Goal: Register for event/course: Sign up to attend an event or enroll in a course

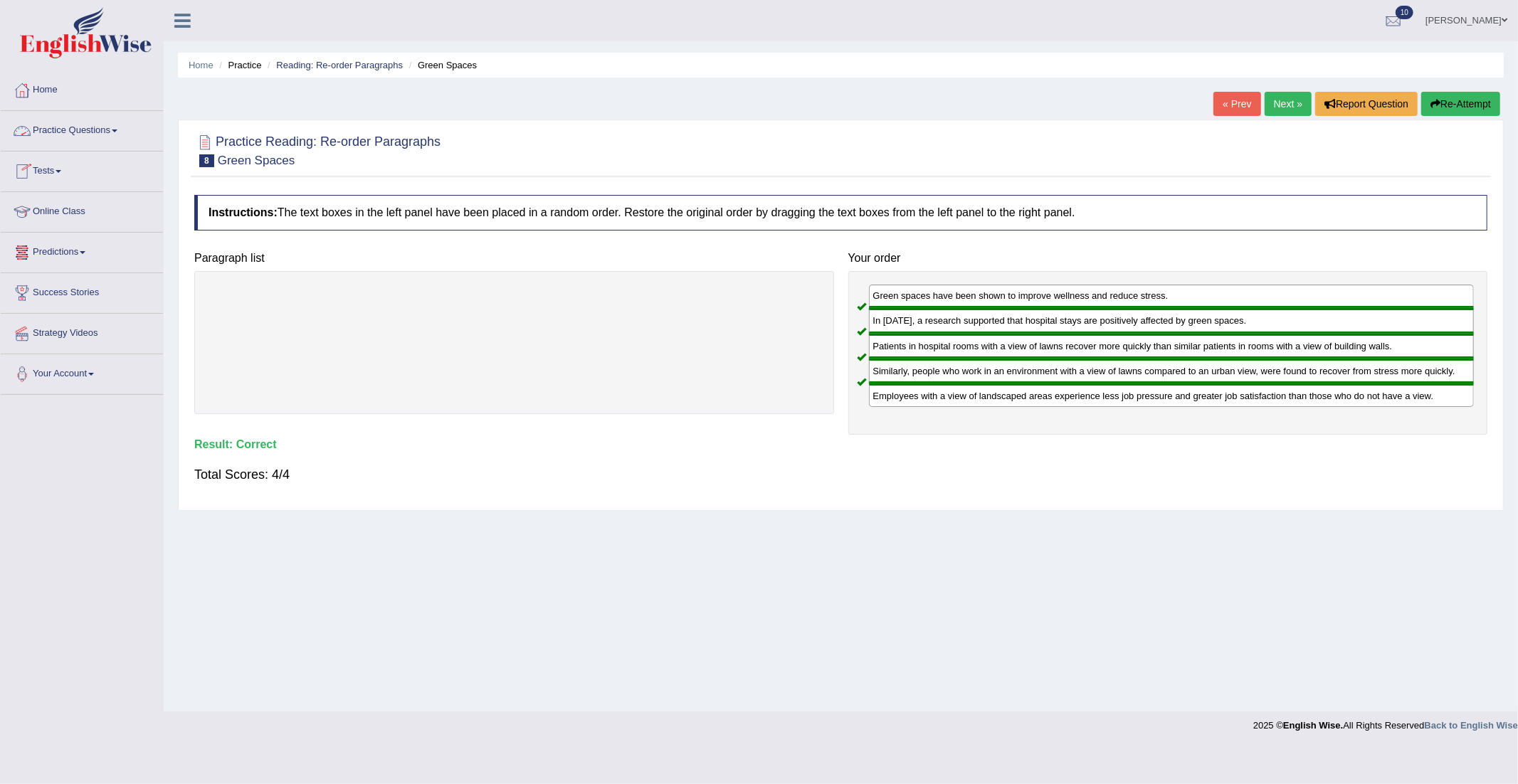
click at [56, 177] on link "Tests" at bounding box center [81, 170] width 162 height 36
click at [62, 225] on link "Take Mock Test" at bounding box center [93, 229] width 133 height 26
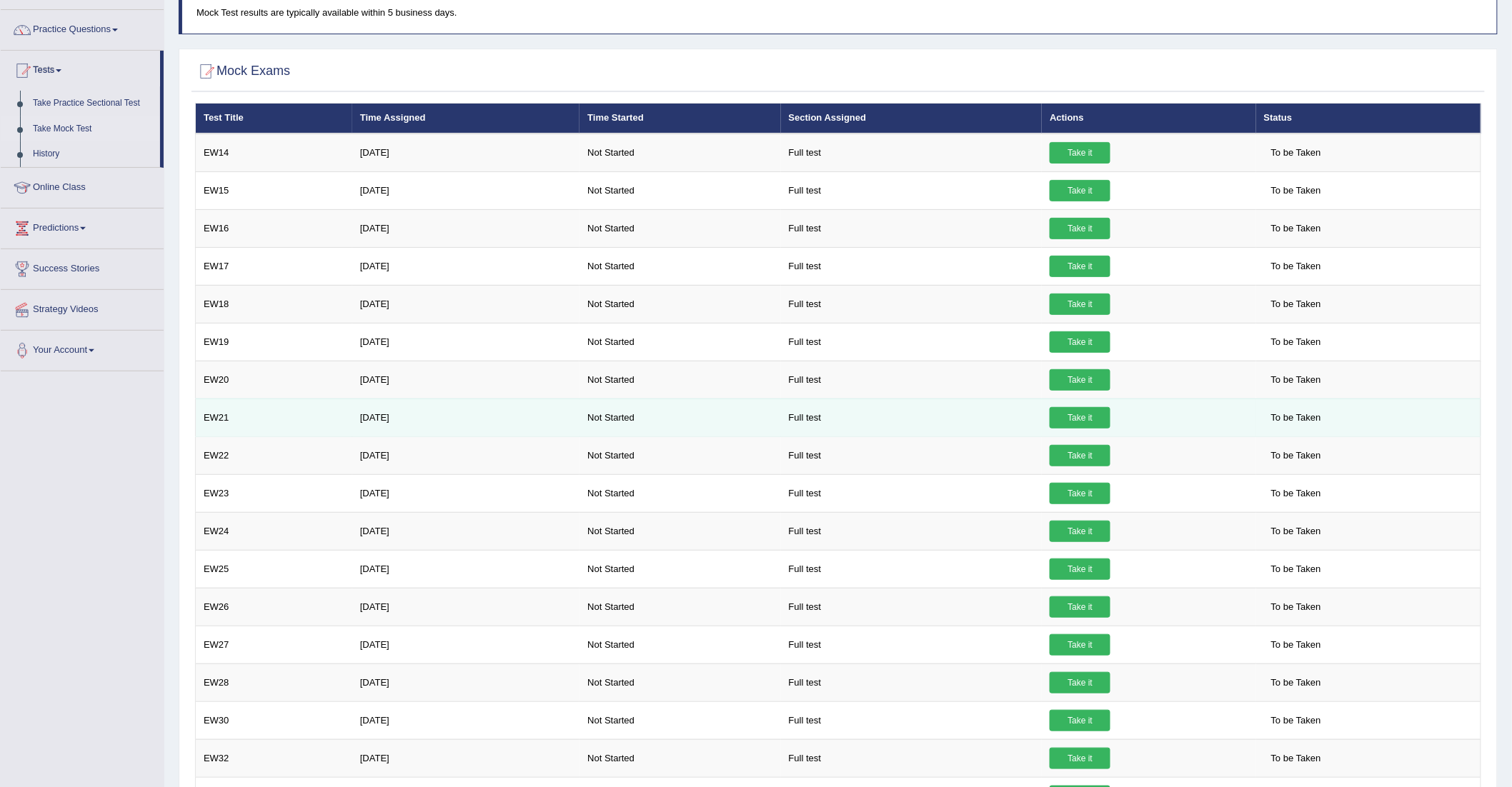
scroll to position [13, 0]
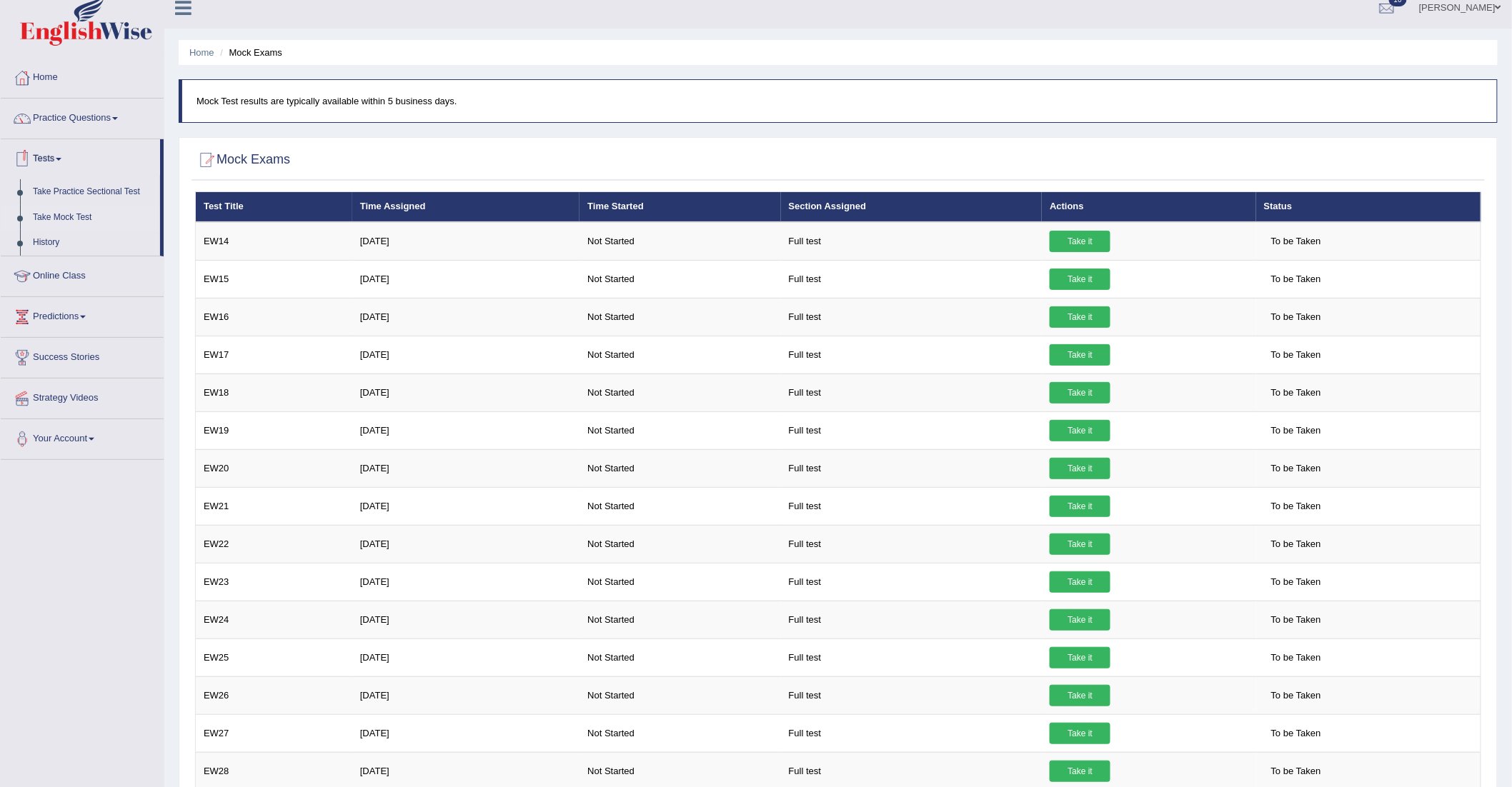
click at [53, 155] on link "Tests" at bounding box center [80, 157] width 159 height 36
click at [53, 155] on link "Tests" at bounding box center [82, 157] width 163 height 36
click at [53, 155] on link "Tests" at bounding box center [80, 157] width 159 height 36
click at [53, 155] on link "Tests" at bounding box center [82, 157] width 163 height 36
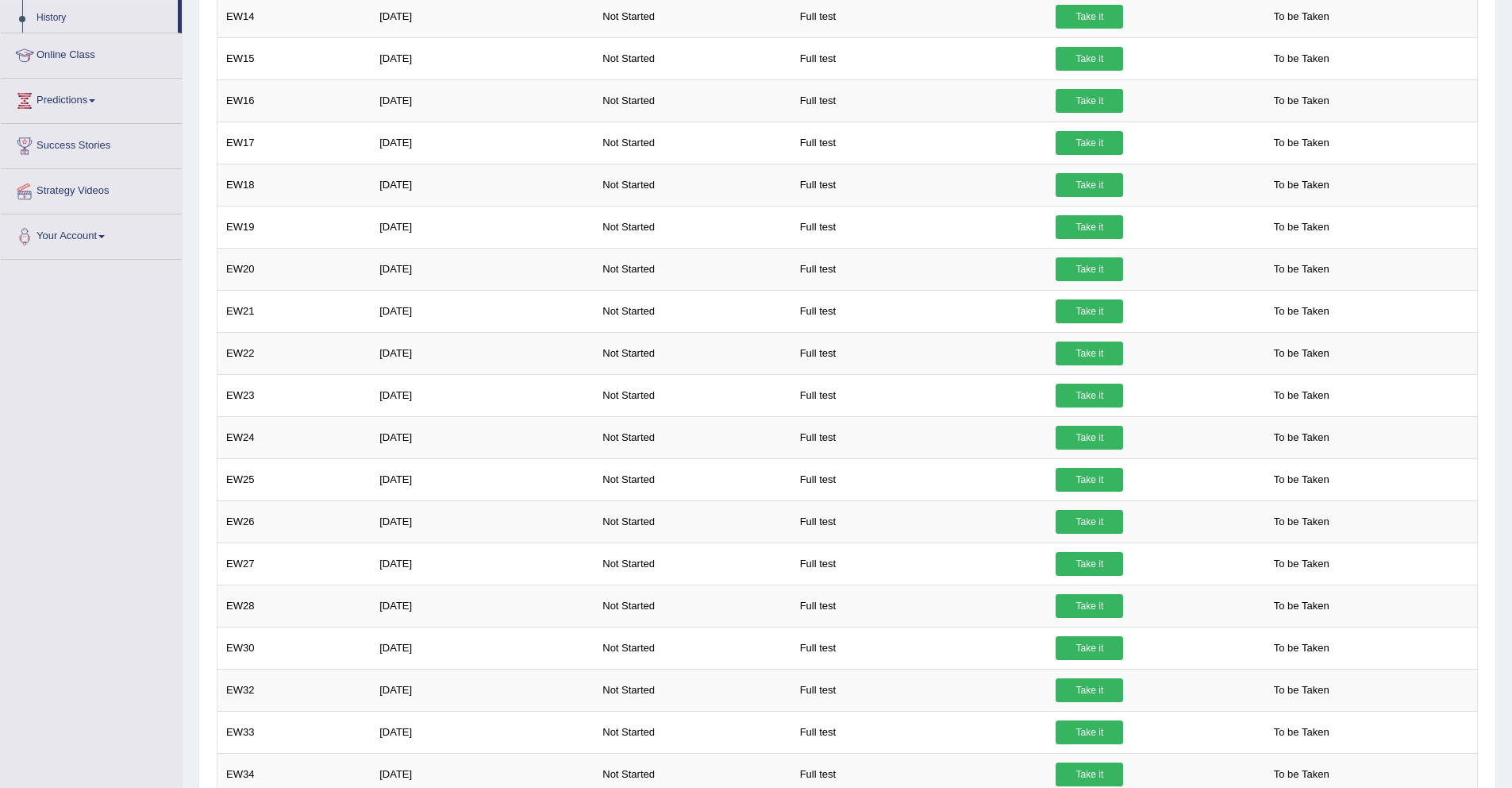
scroll to position [0, 0]
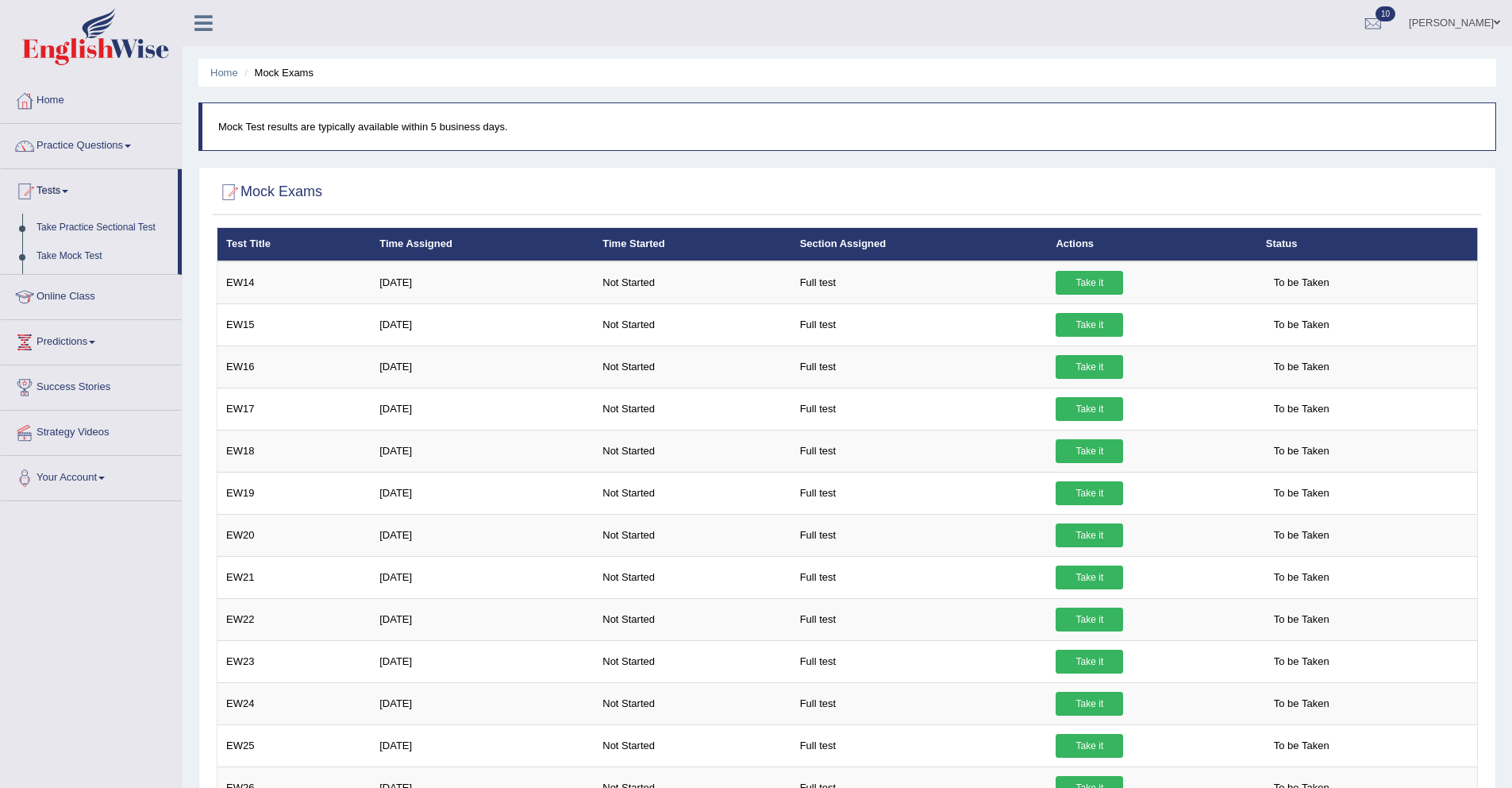
click at [50, 98] on link "Home" at bounding box center [91, 98] width 181 height 40
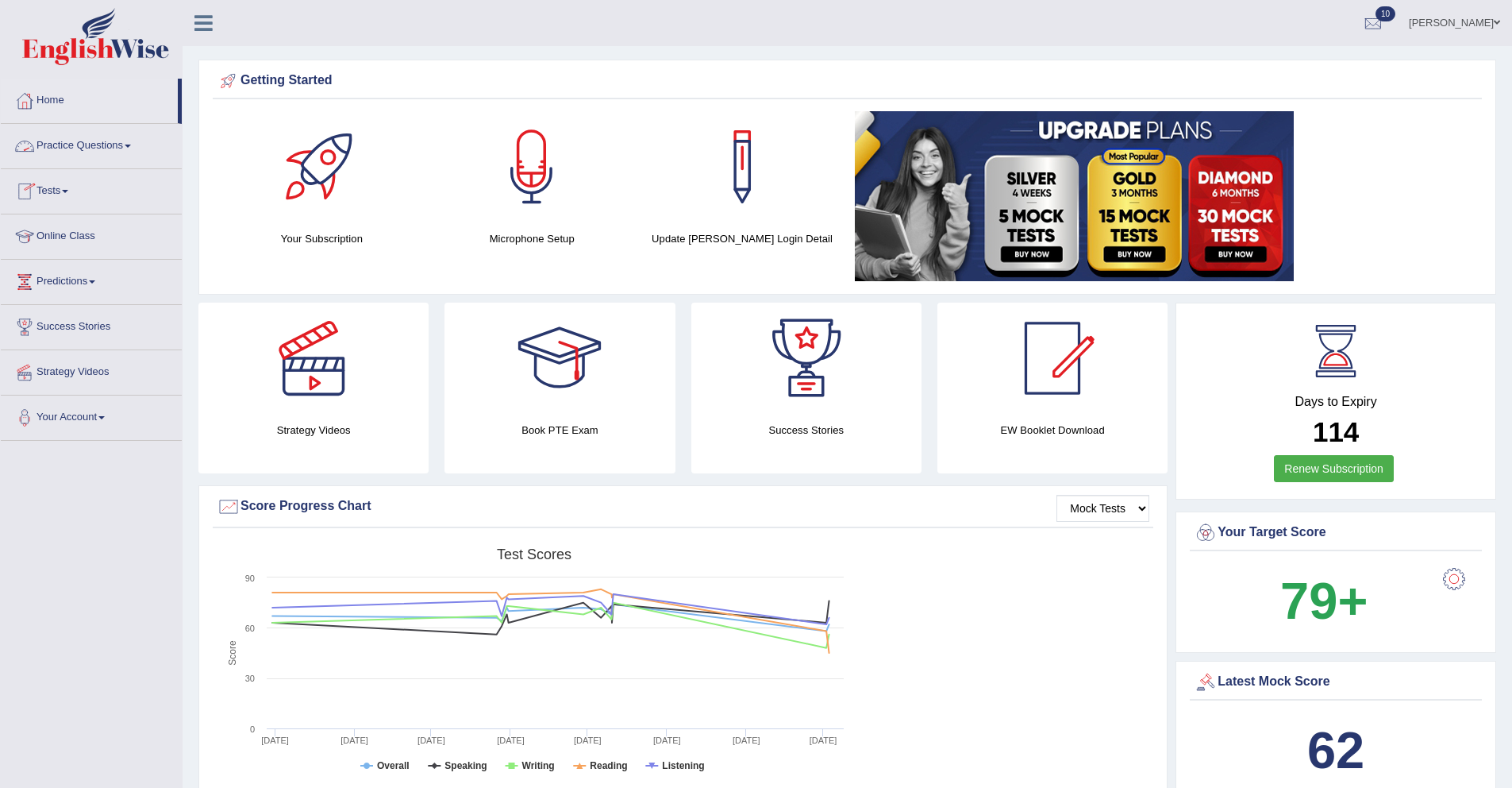
click at [90, 138] on link "Practice Questions" at bounding box center [91, 144] width 181 height 40
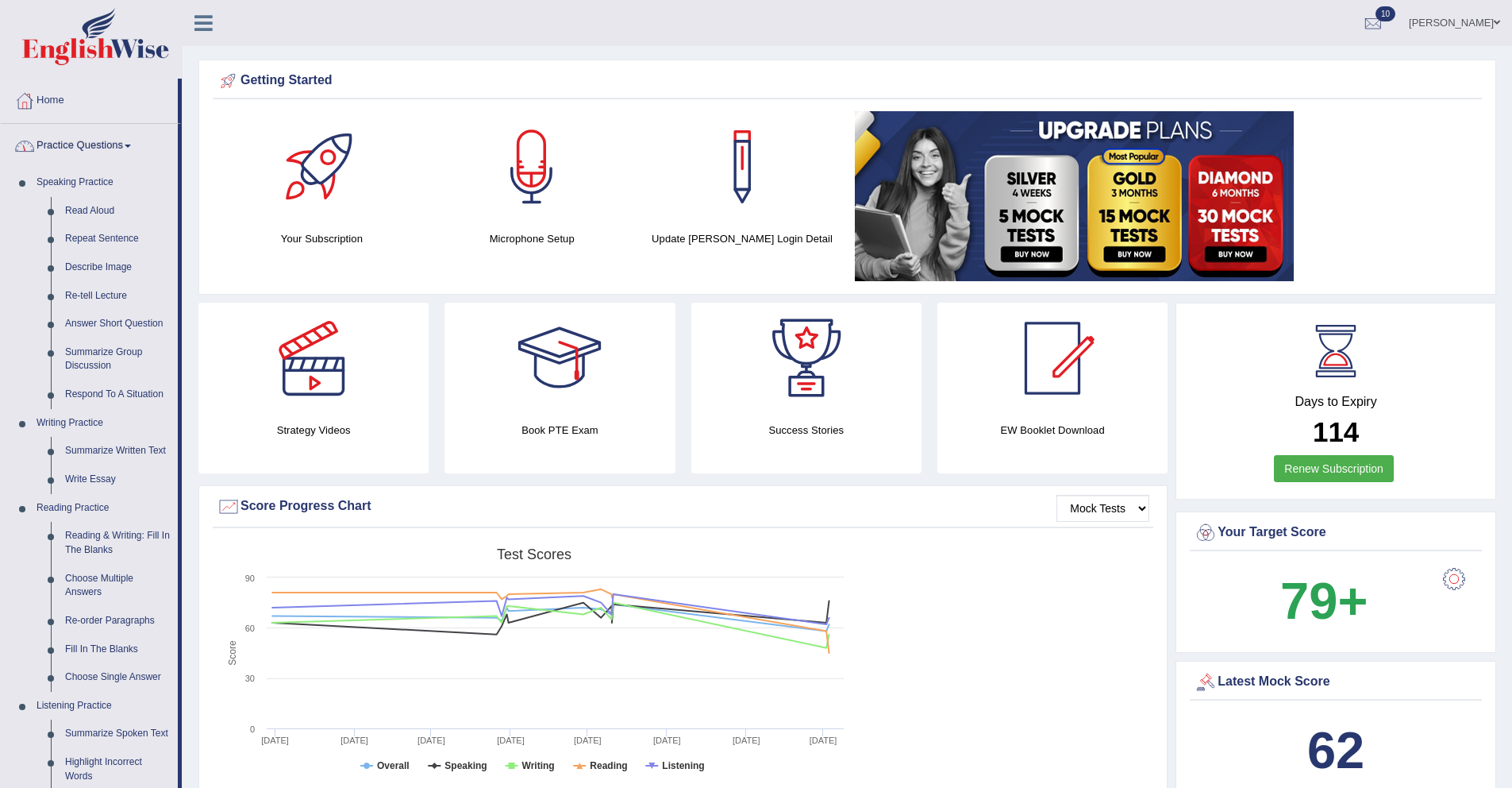
click at [90, 138] on link "Practice Questions" at bounding box center [89, 144] width 177 height 40
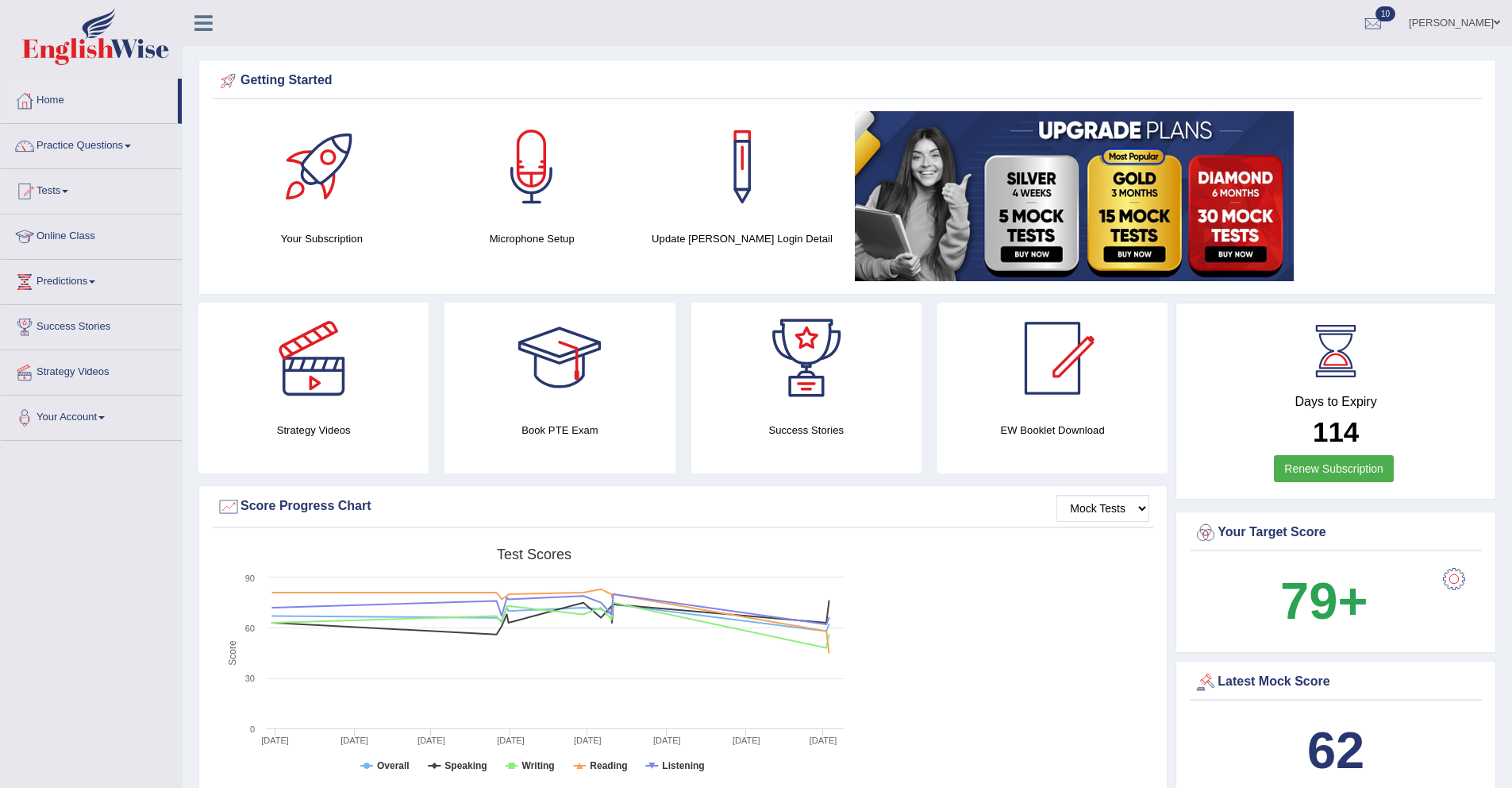
click at [58, 190] on link "Tests" at bounding box center [91, 189] width 181 height 40
click at [78, 227] on link "Take Practice Sectional Test" at bounding box center [104, 228] width 149 height 29
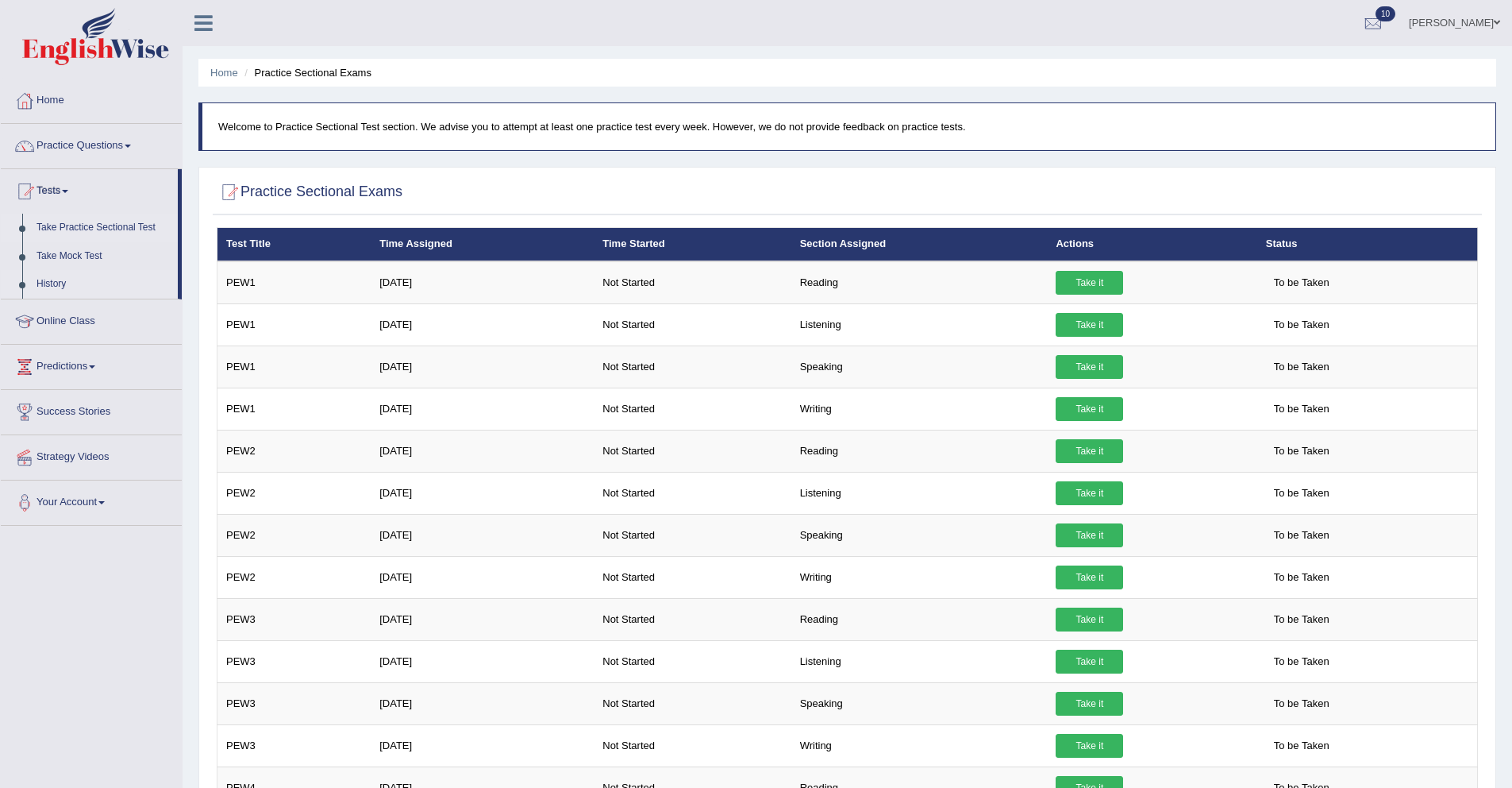
click at [53, 282] on link "History" at bounding box center [104, 284] width 149 height 29
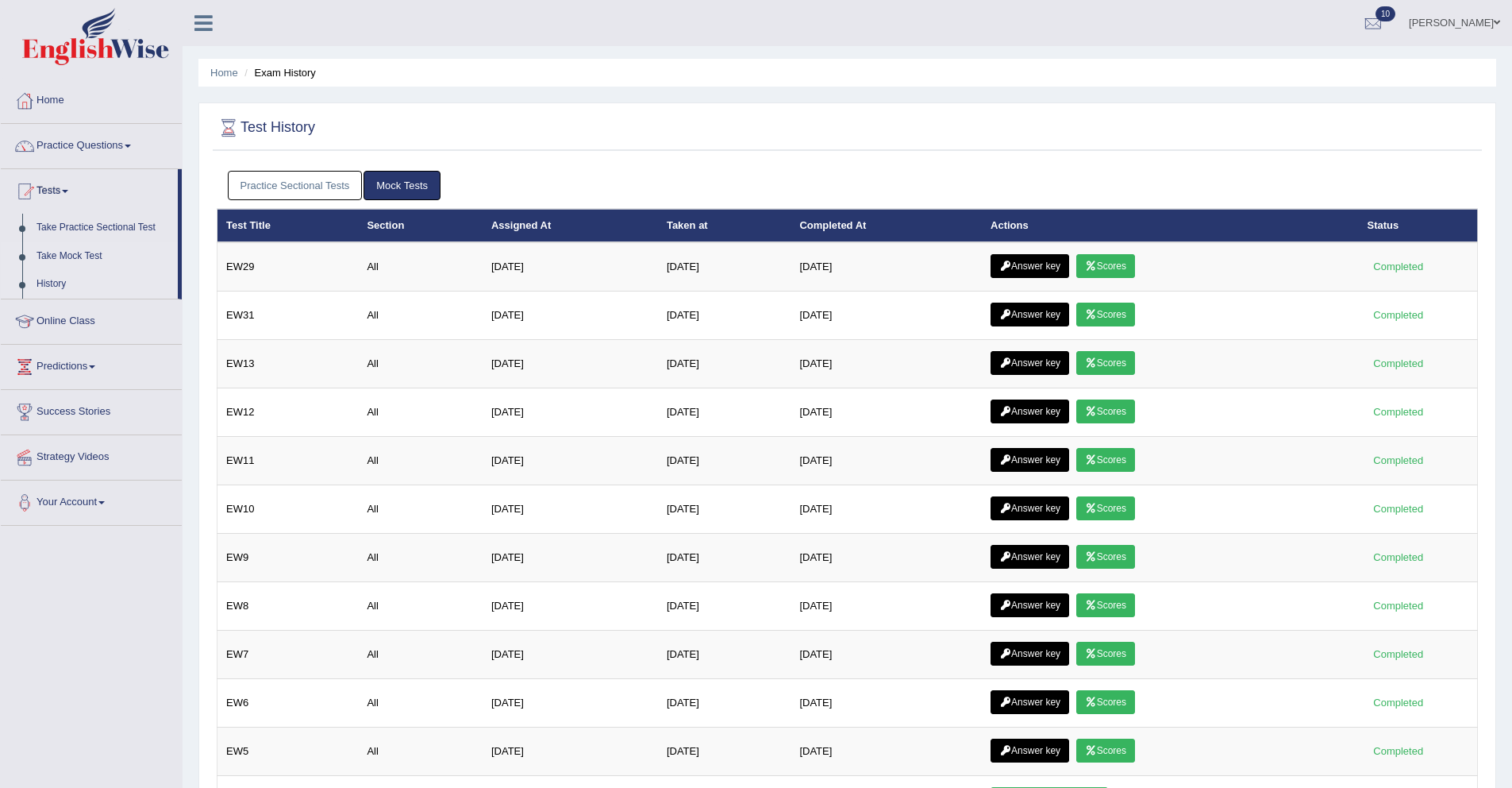
click at [69, 257] on link "Take Mock Test" at bounding box center [104, 256] width 149 height 29
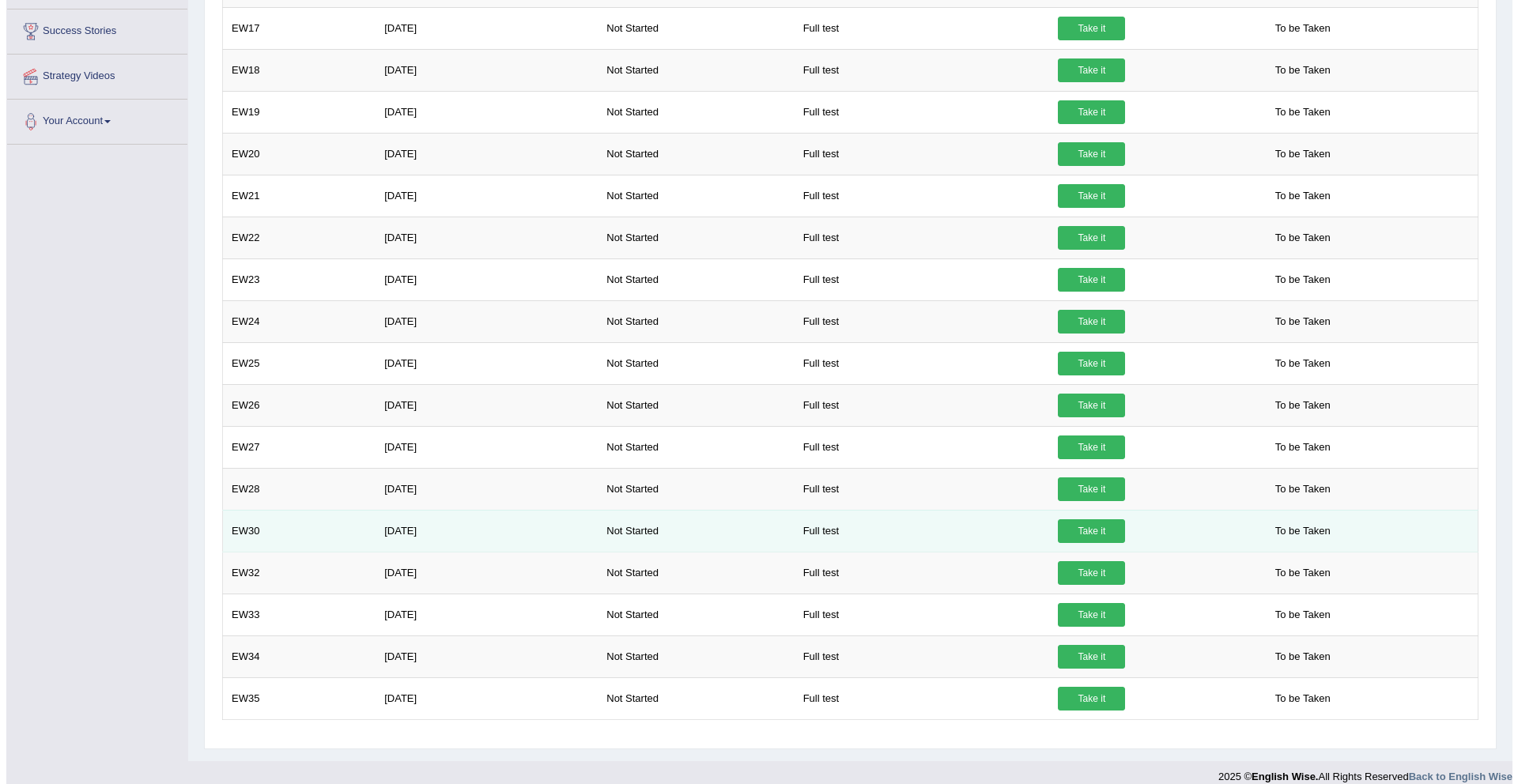
scroll to position [395, 0]
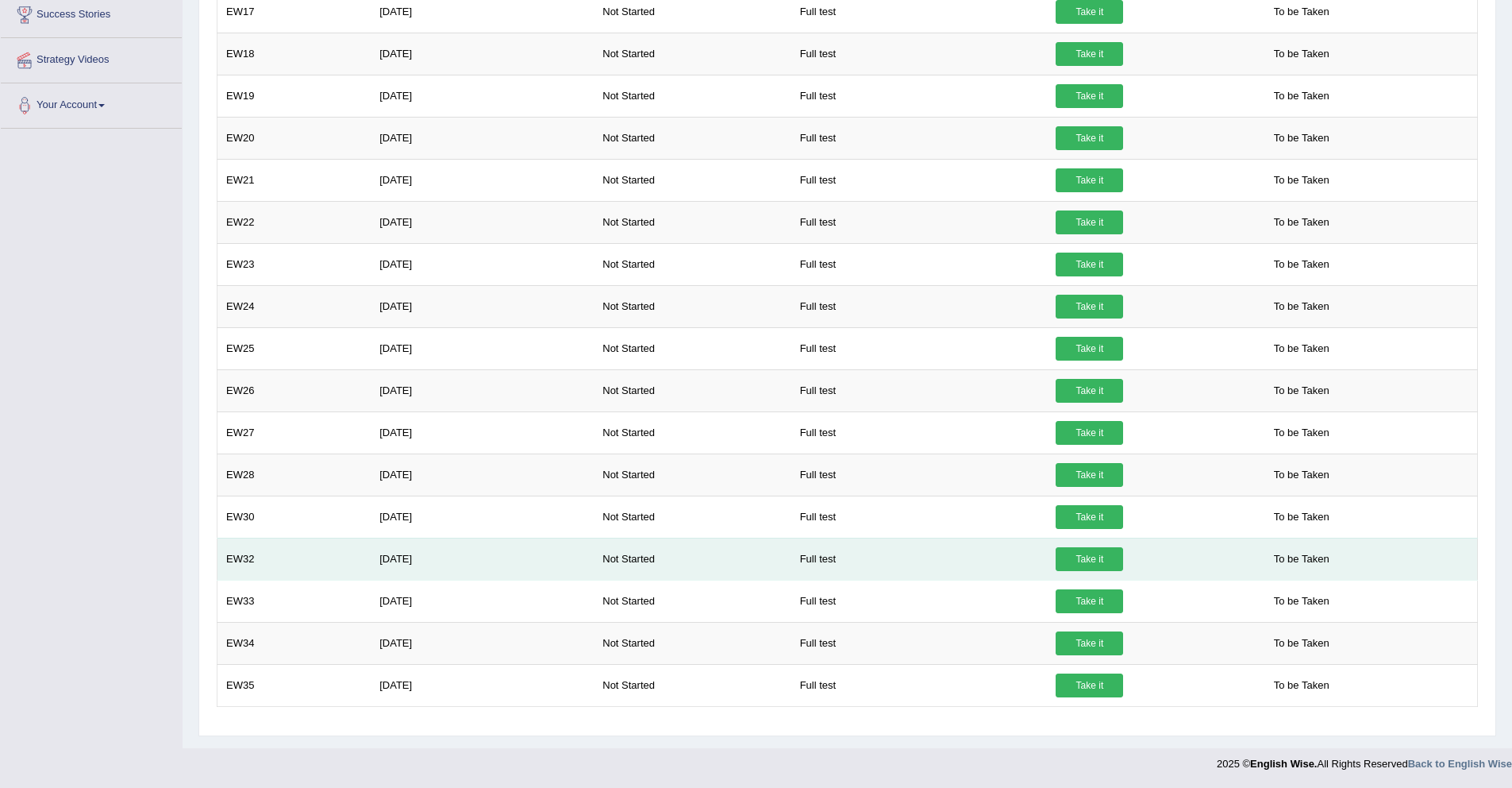
click at [1092, 560] on link "Take it" at bounding box center [1089, 558] width 68 height 24
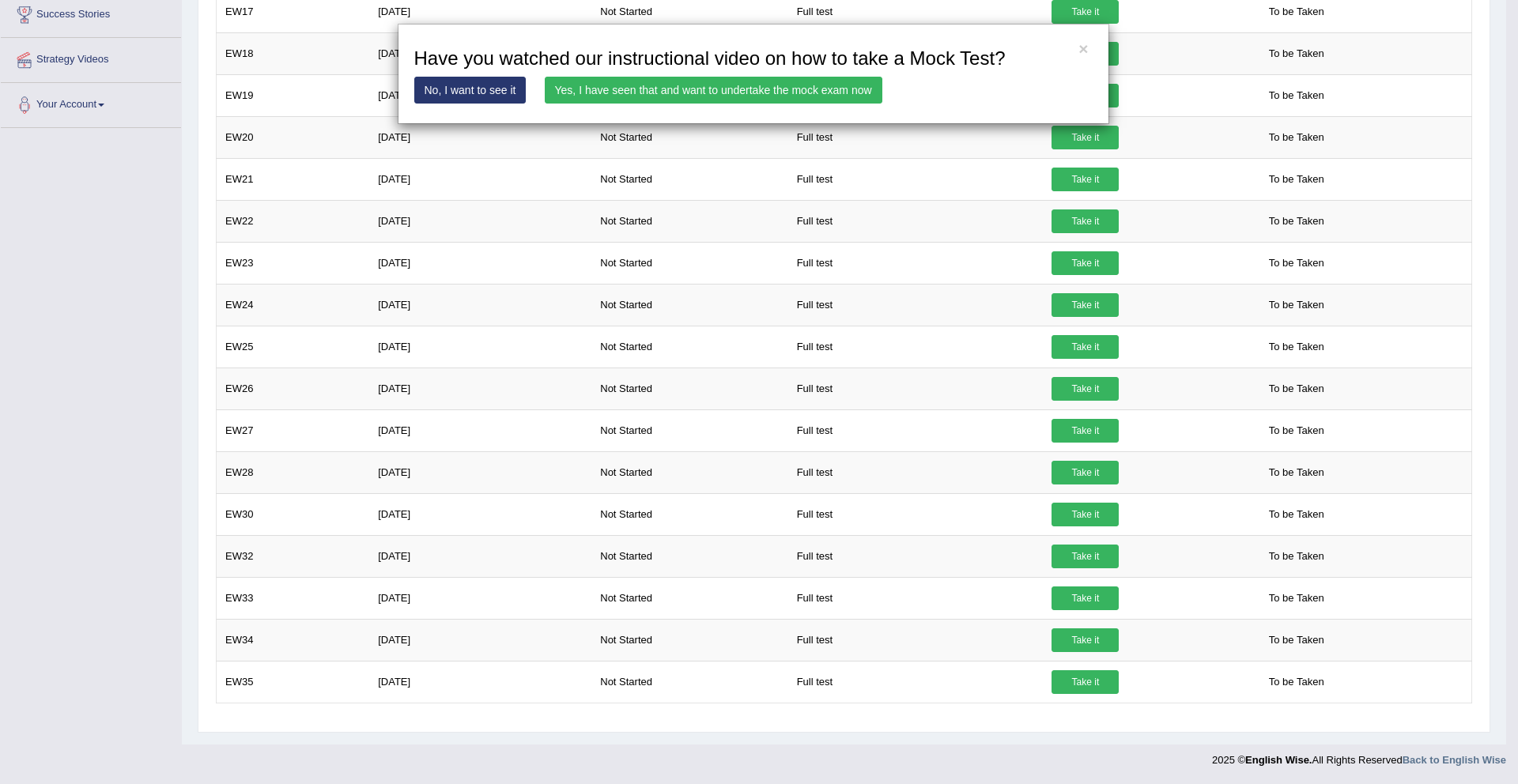
click at [555, 95] on link "Yes, I have seen that and want to undertake the mock exam now" at bounding box center [713, 90] width 337 height 27
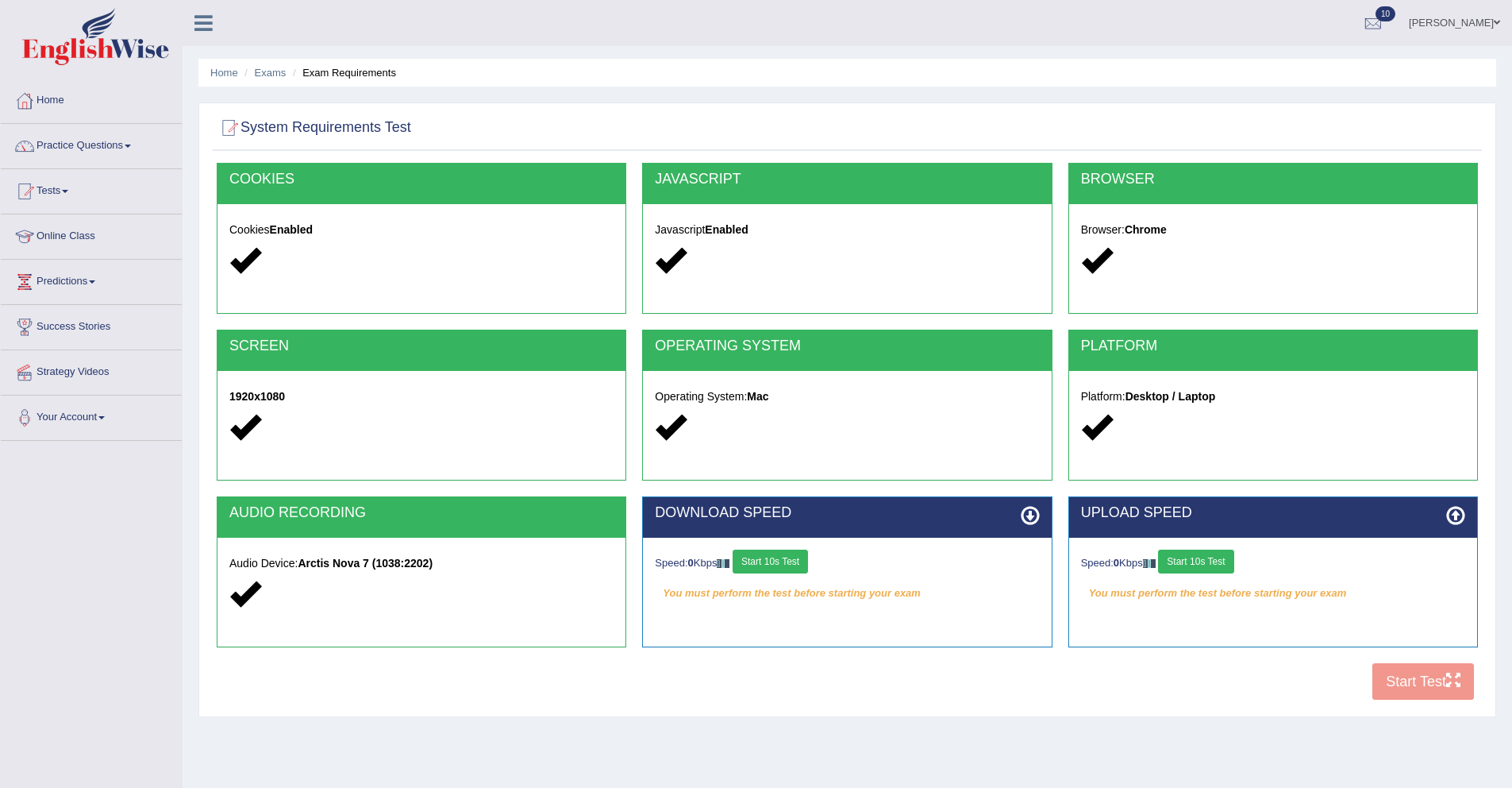
click at [763, 561] on button "Start 10s Test" at bounding box center [770, 561] width 75 height 24
click at [1197, 562] on button "Start 10s Test" at bounding box center [1195, 561] width 75 height 24
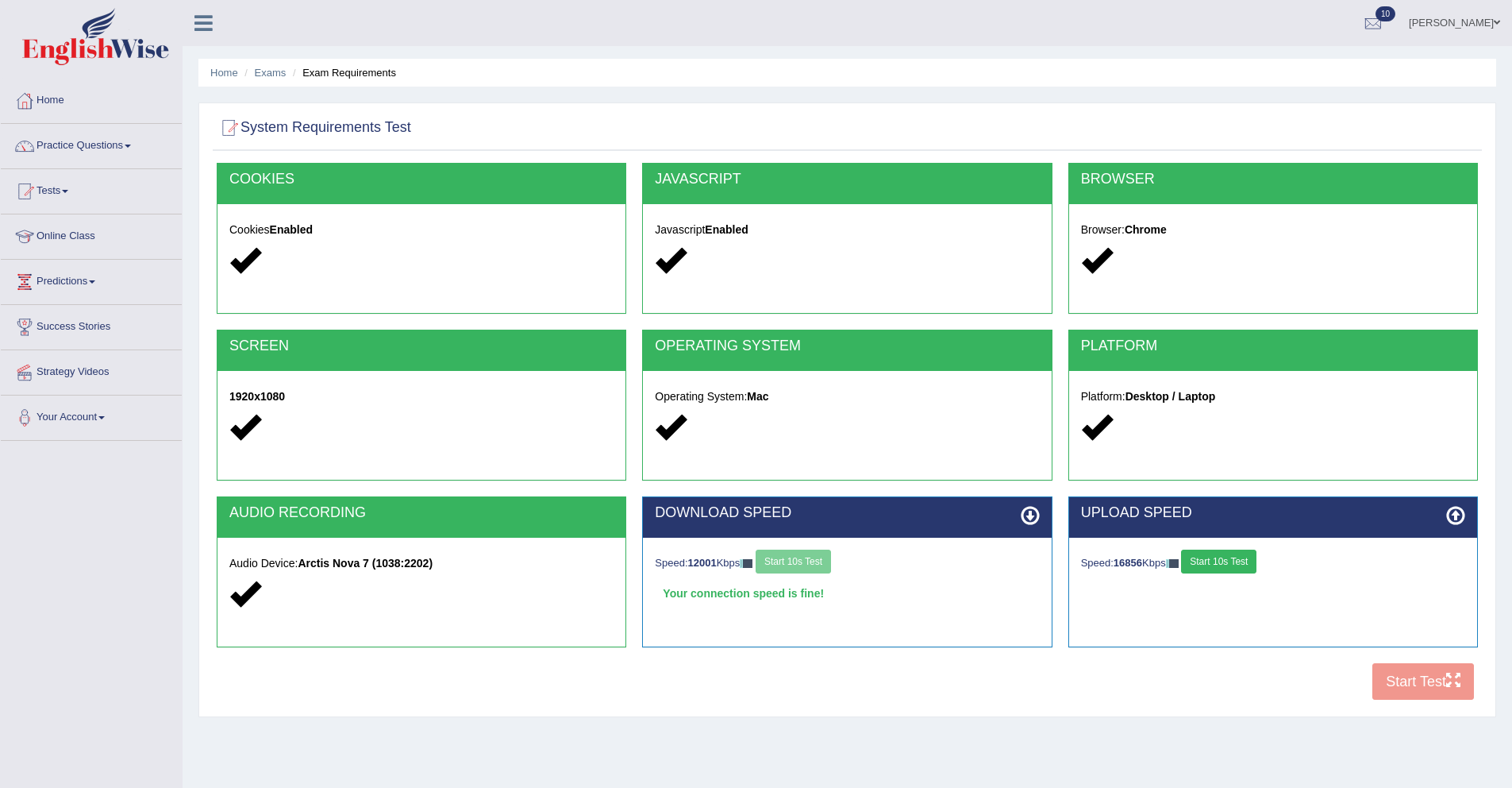
click at [1218, 555] on button "Start 10s Test" at bounding box center [1218, 561] width 75 height 24
click at [1406, 680] on button "Start Test" at bounding box center [1423, 681] width 102 height 36
